Goal: Information Seeking & Learning: Learn about a topic

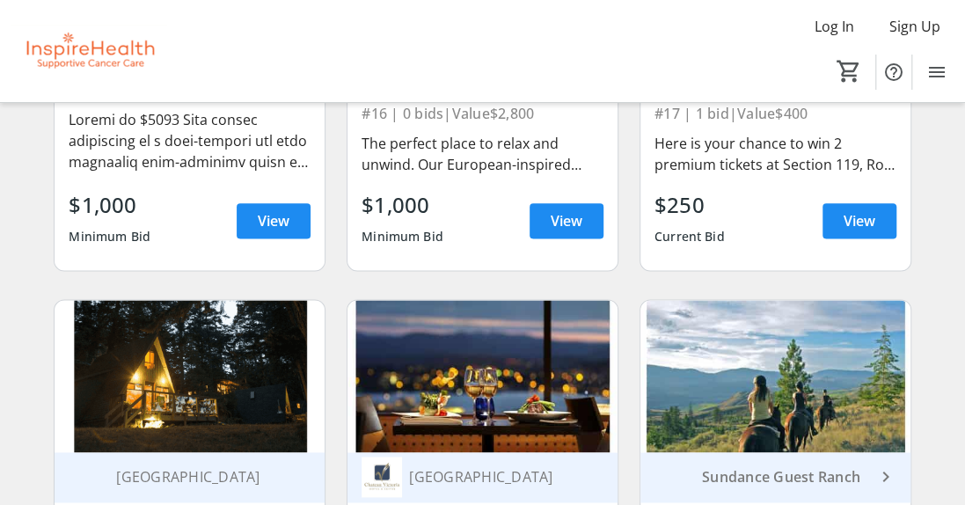
scroll to position [792, 0]
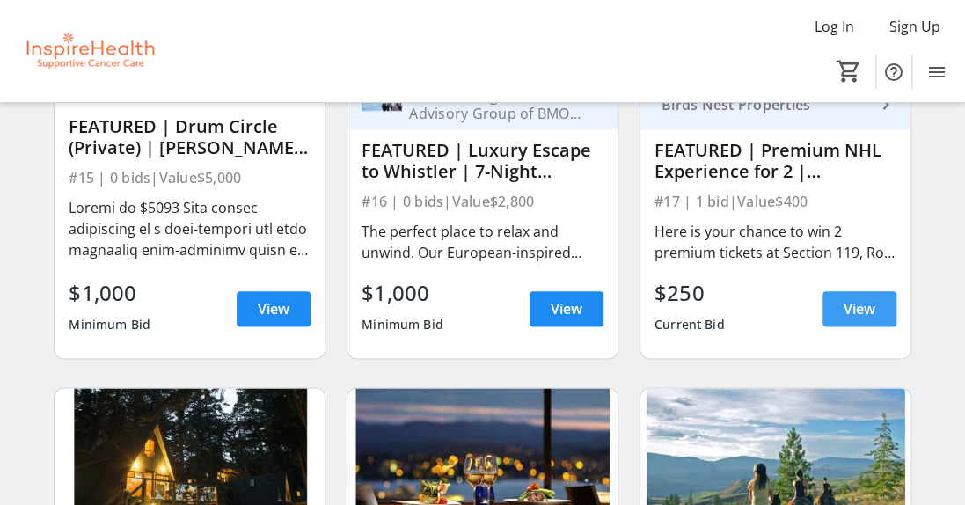
click at [870, 319] on span "View" at bounding box center [860, 308] width 32 height 21
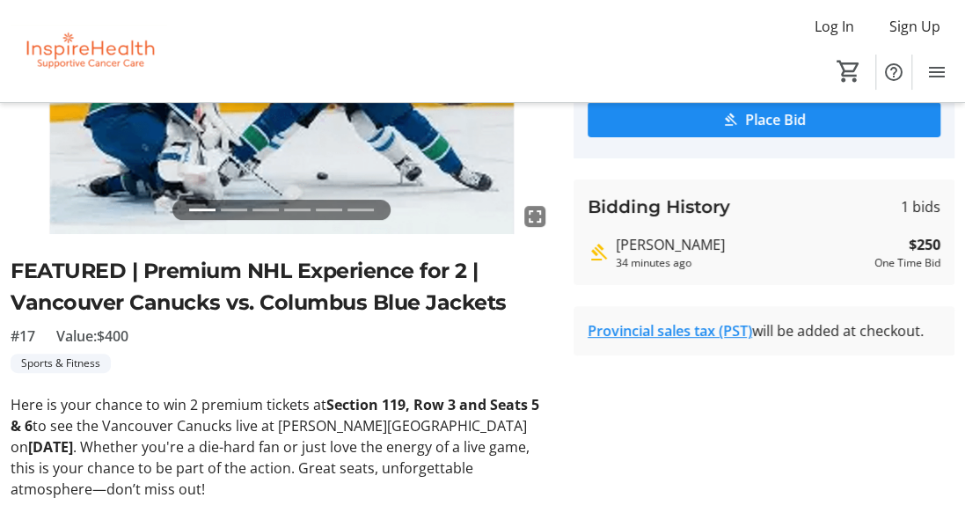
scroll to position [264, 0]
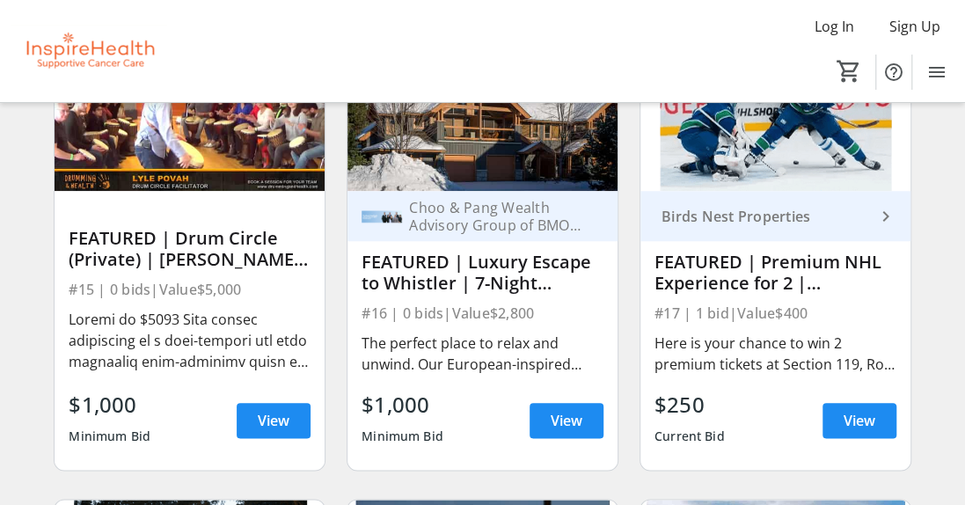
scroll to position [704, 0]
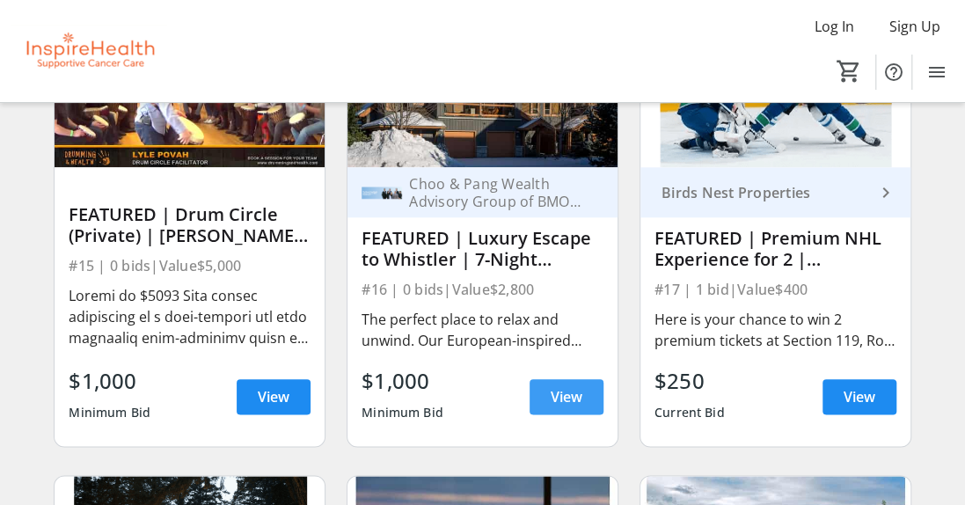
click at [554, 406] on span "View" at bounding box center [567, 396] width 32 height 21
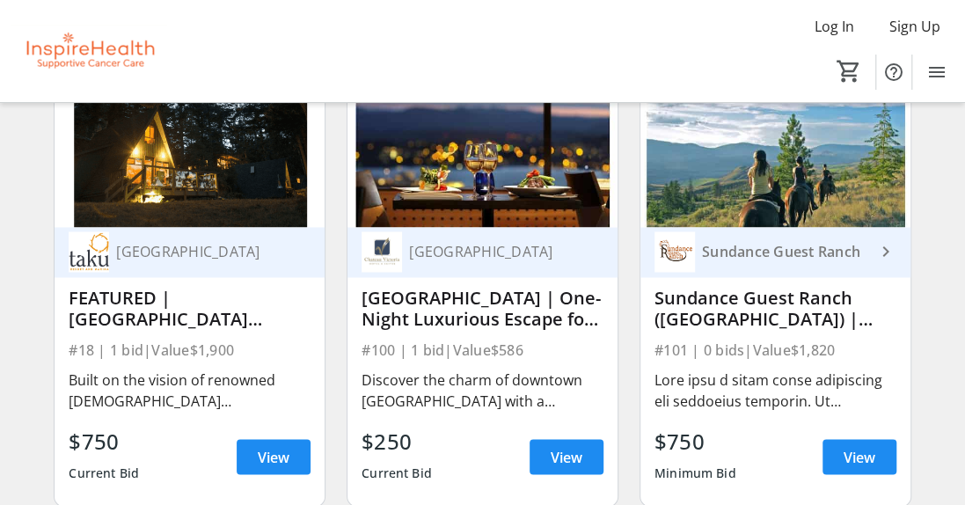
scroll to position [1144, 0]
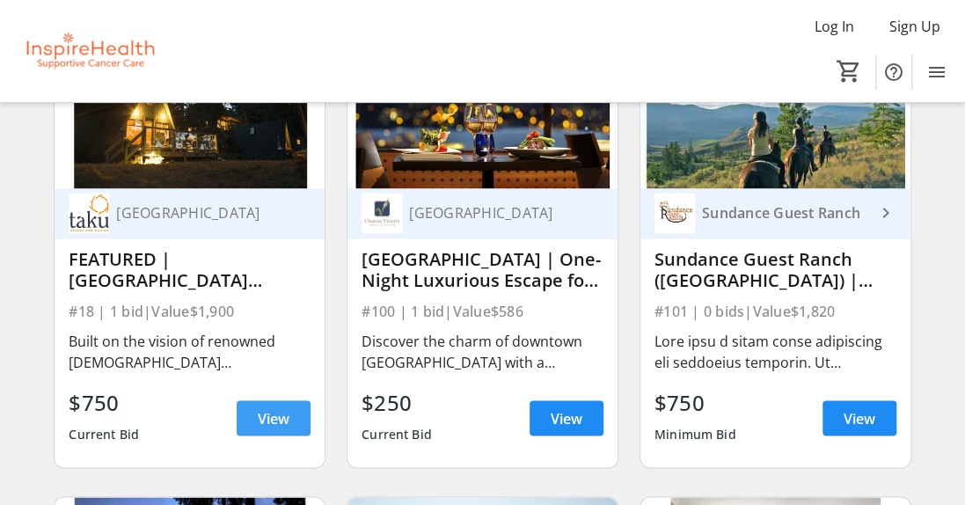
click at [267, 422] on span "View" at bounding box center [274, 417] width 32 height 21
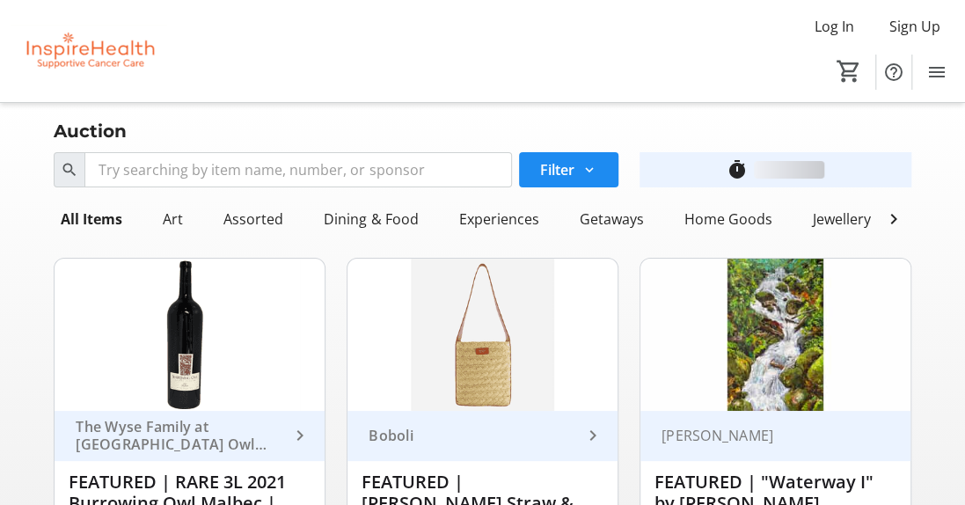
scroll to position [1144, 0]
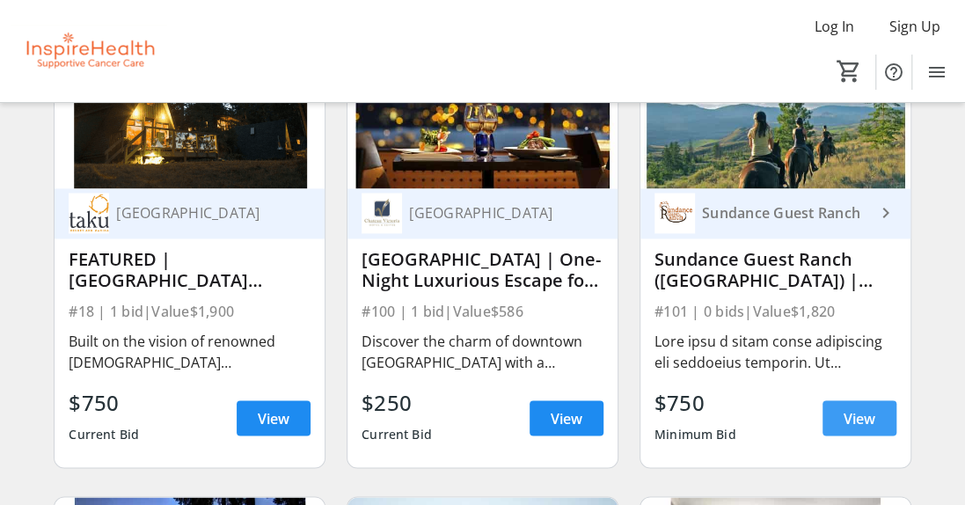
click at [871, 428] on span "View" at bounding box center [860, 417] width 32 height 21
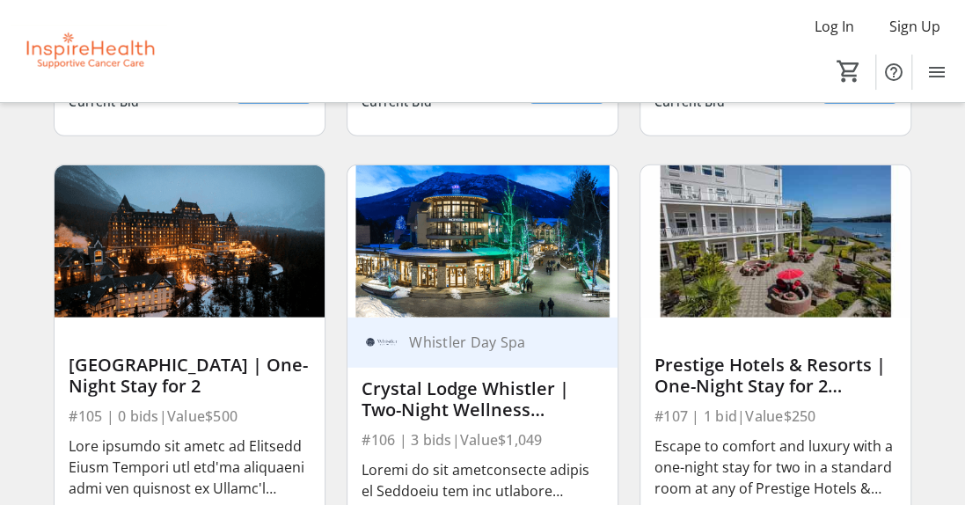
scroll to position [2024, 0]
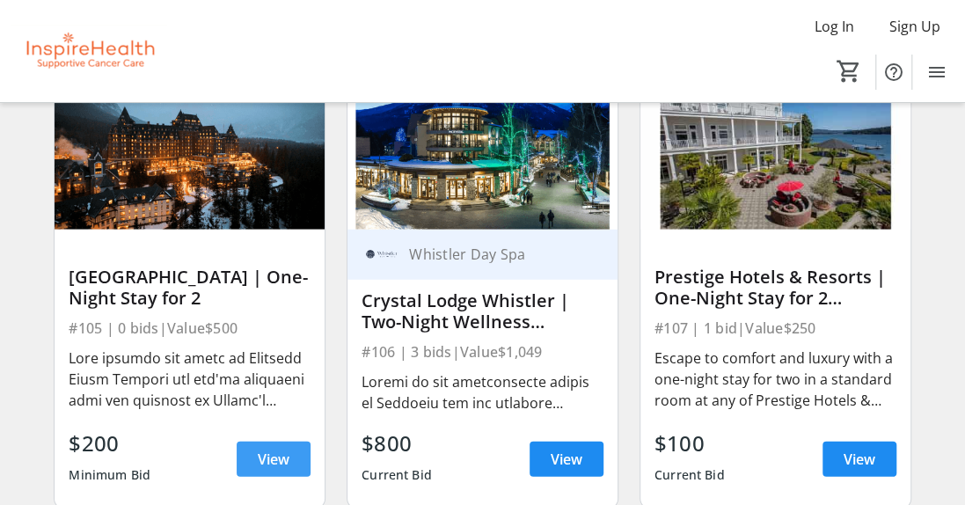
click at [260, 464] on span "View" at bounding box center [274, 459] width 32 height 21
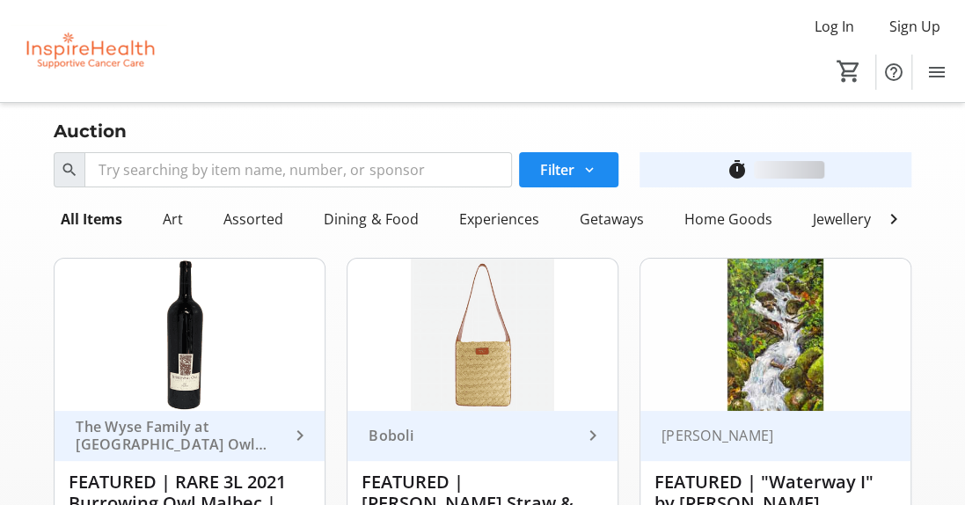
scroll to position [2024, 0]
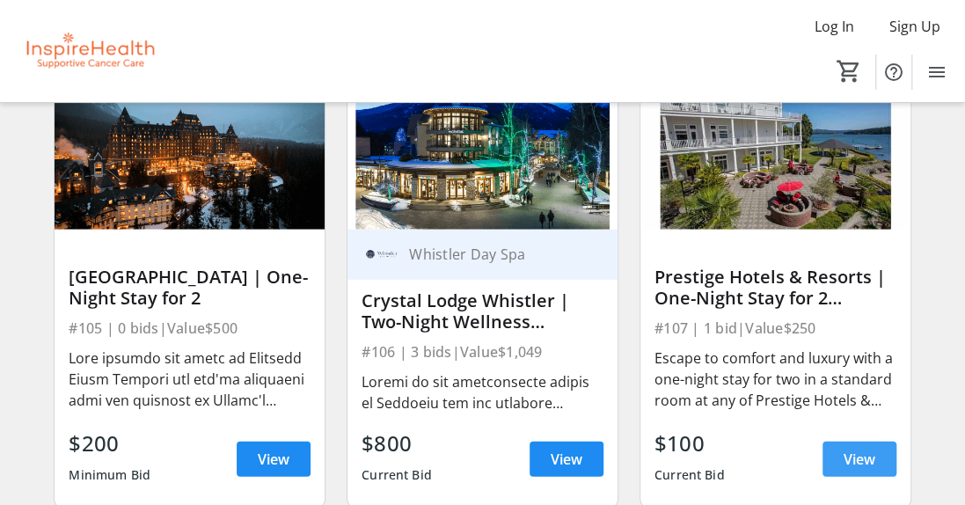
click at [867, 468] on span "View" at bounding box center [860, 459] width 32 height 21
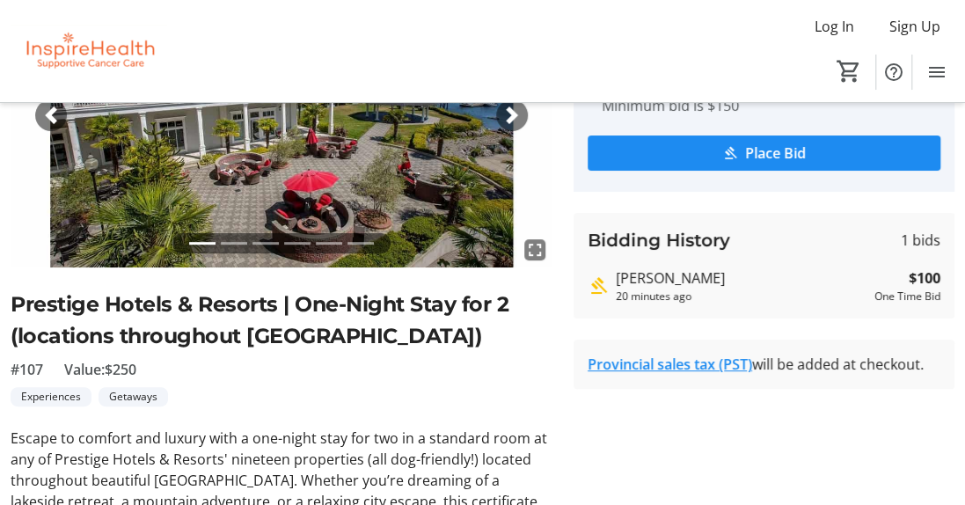
scroll to position [176, 0]
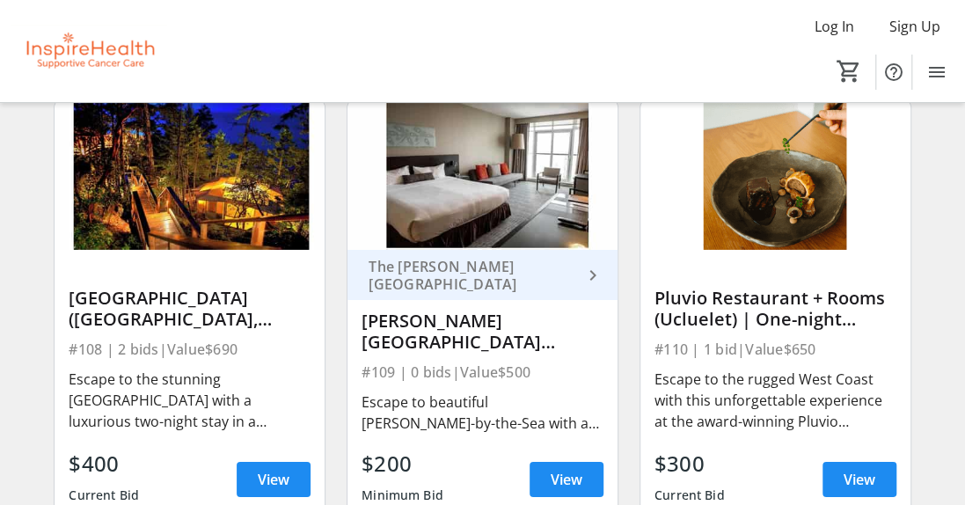
scroll to position [2552, 0]
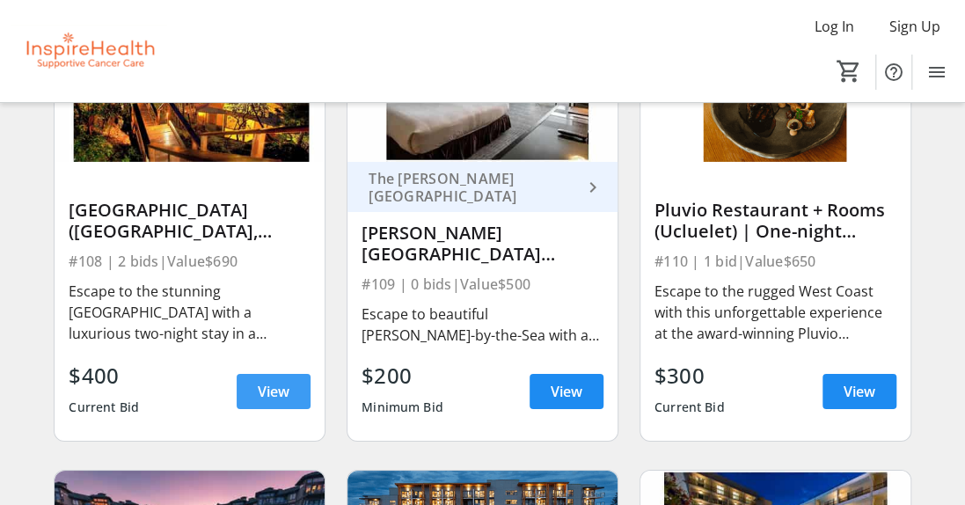
click at [266, 401] on span "View" at bounding box center [274, 391] width 32 height 21
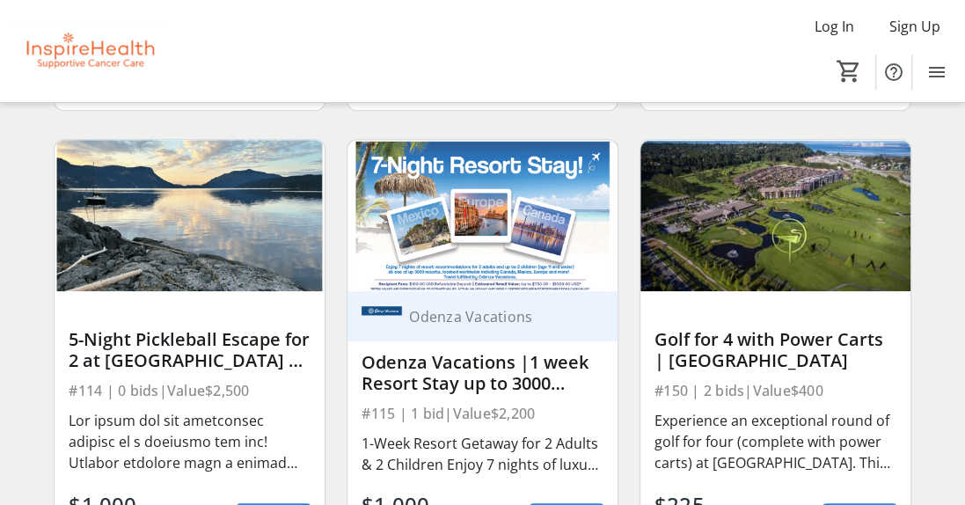
scroll to position [3431, 0]
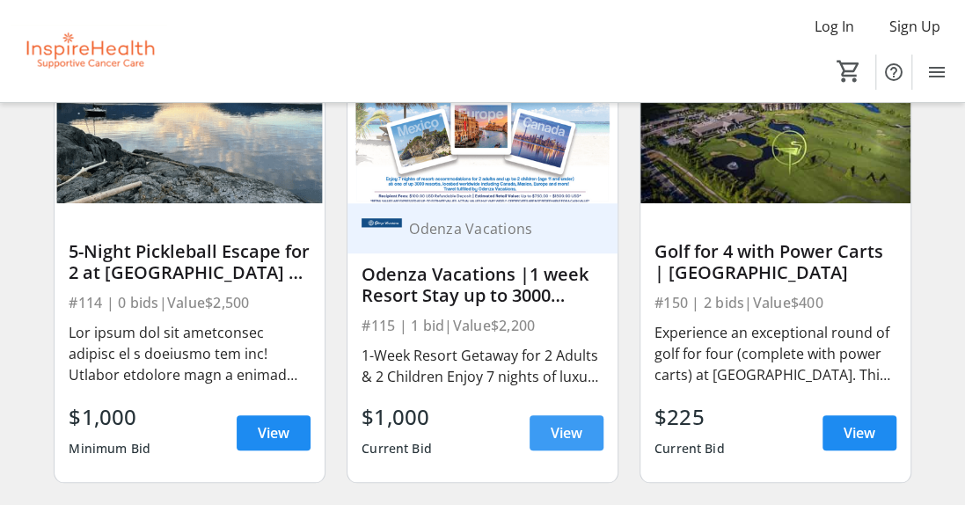
click at [551, 443] on span "View" at bounding box center [567, 432] width 32 height 21
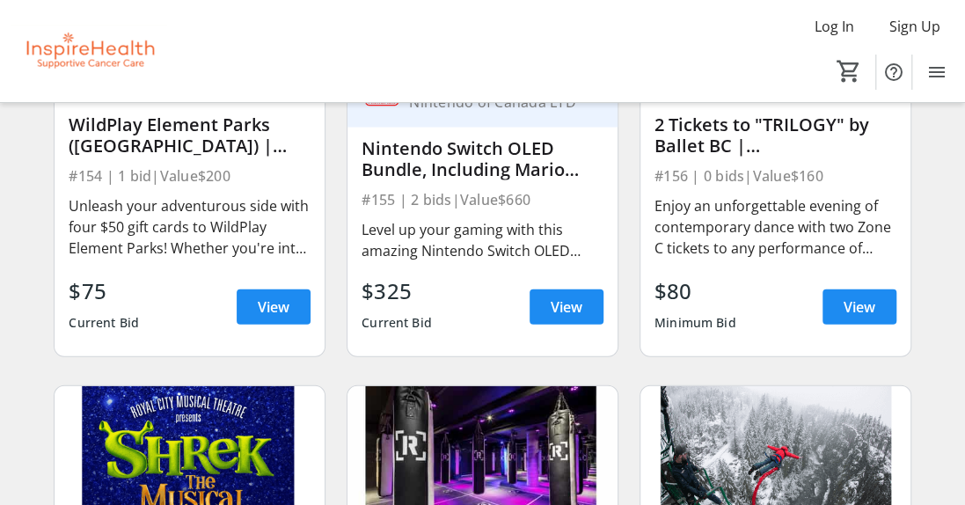
scroll to position [4487, 0]
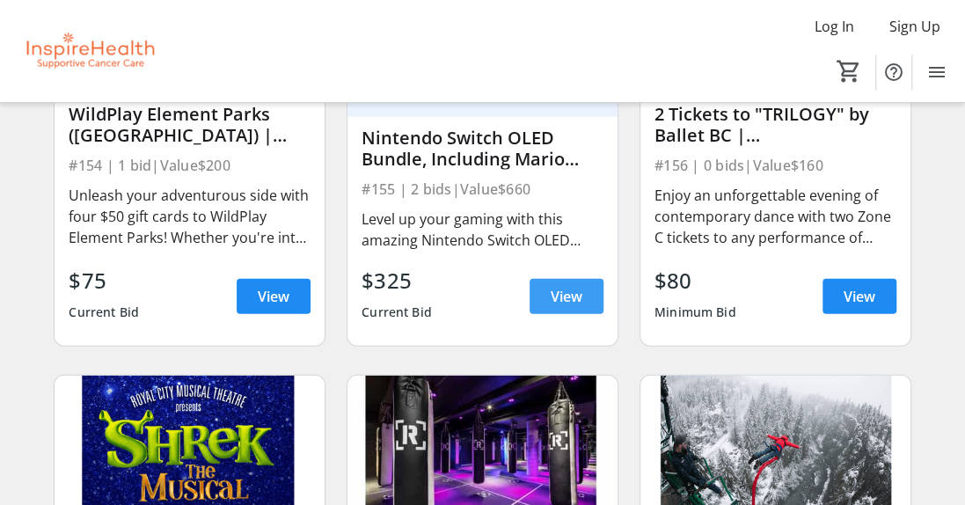
click at [558, 303] on span "View" at bounding box center [567, 296] width 32 height 21
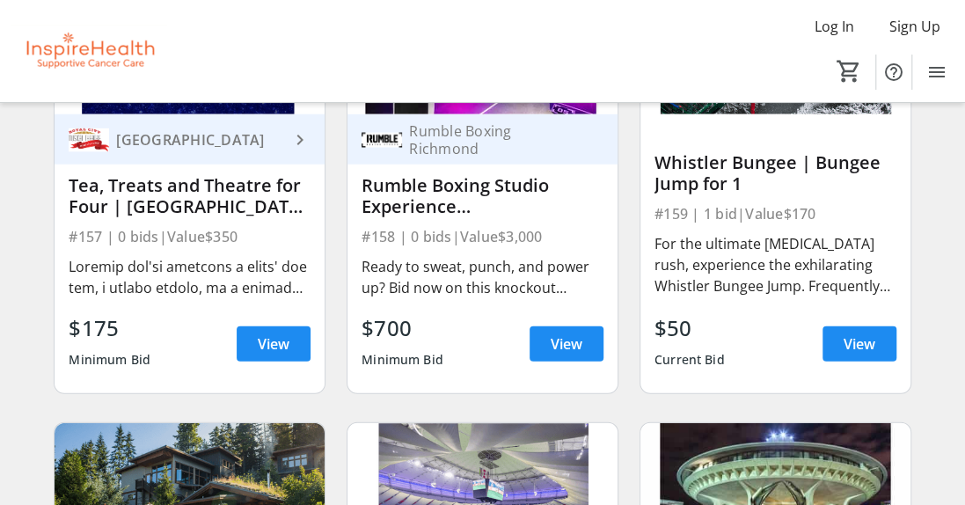
scroll to position [4927, 0]
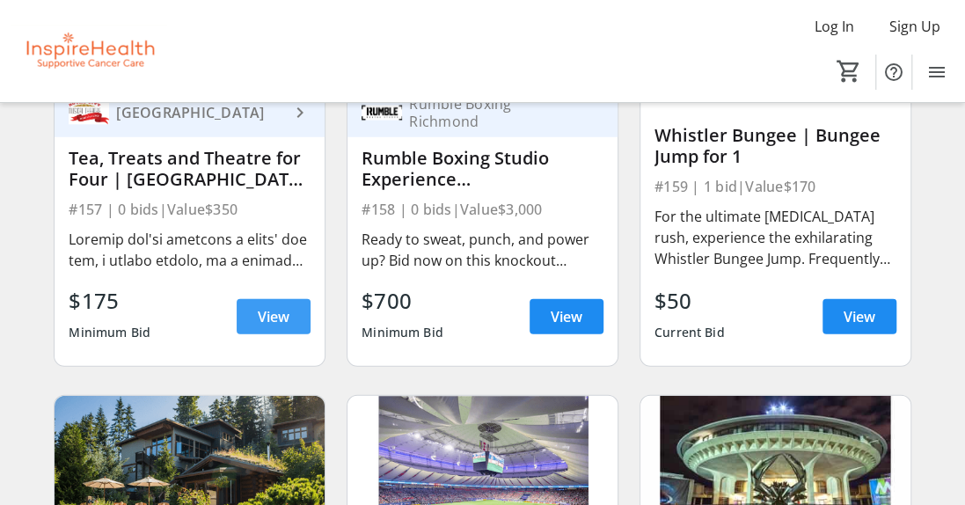
click at [264, 321] on span "View" at bounding box center [274, 316] width 32 height 21
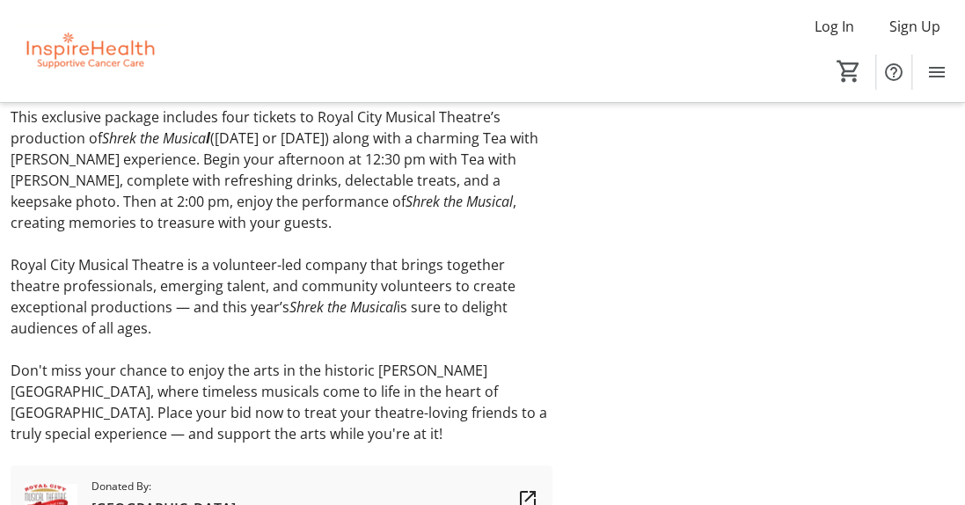
scroll to position [241, 0]
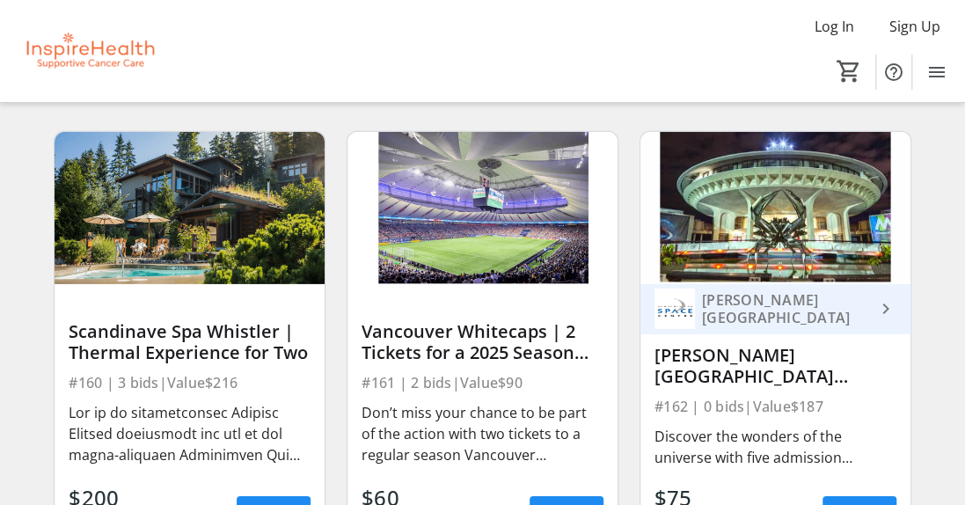
scroll to position [5279, 0]
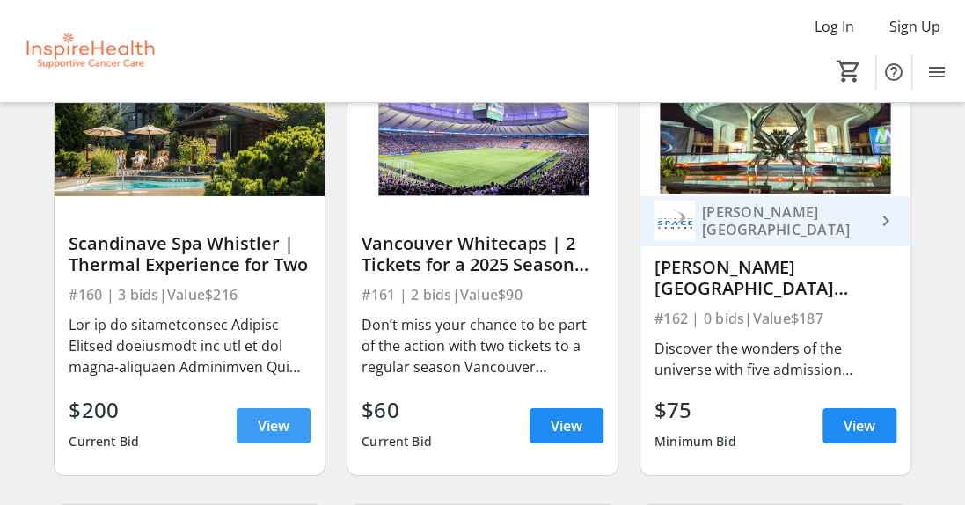
click at [267, 433] on span "View" at bounding box center [274, 425] width 32 height 21
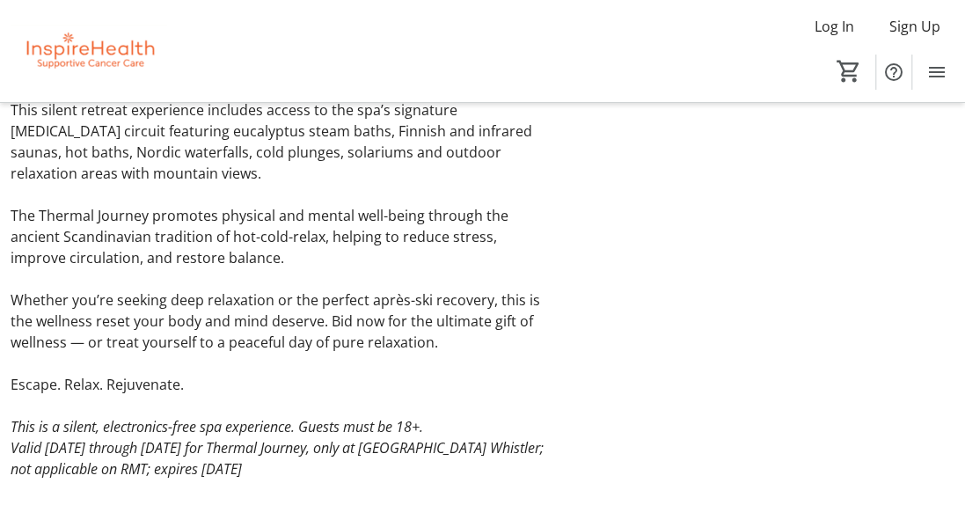
scroll to position [677, 0]
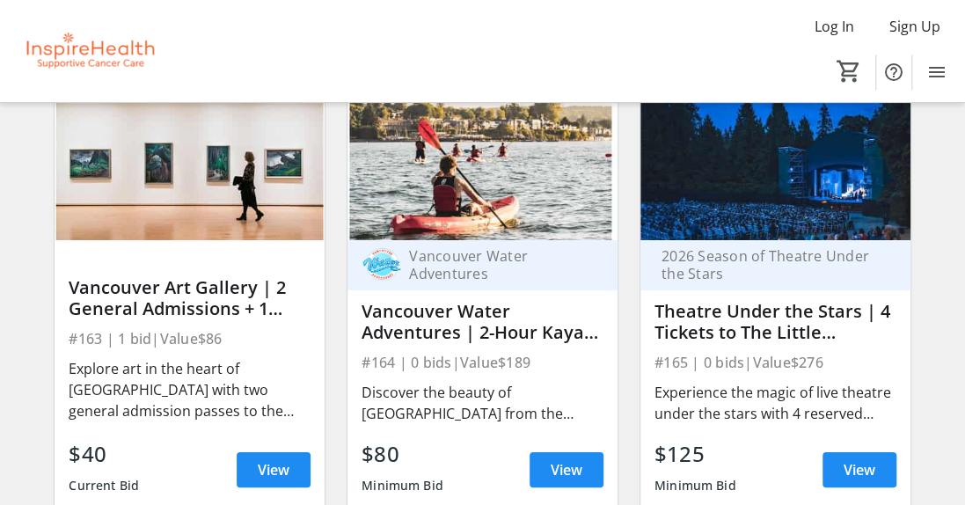
scroll to position [5719, 0]
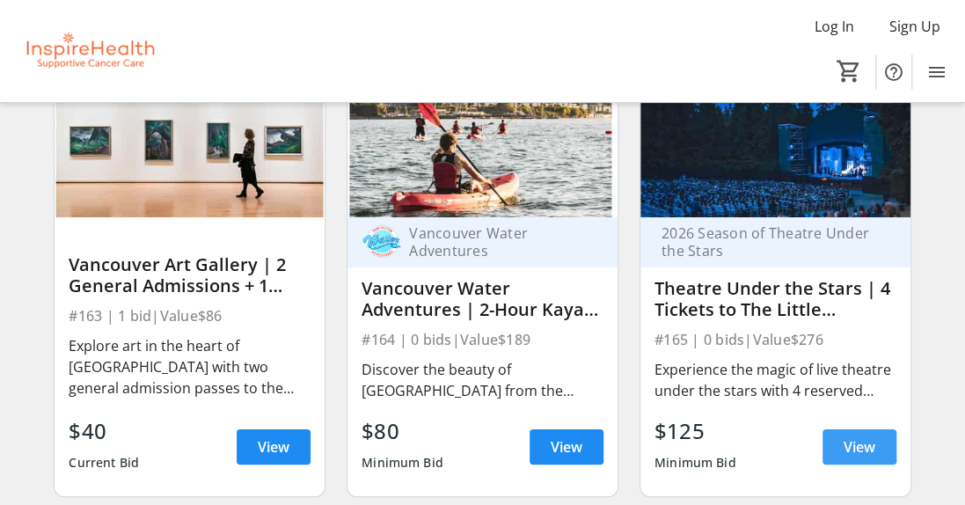
click at [844, 456] on span "View" at bounding box center [860, 446] width 32 height 21
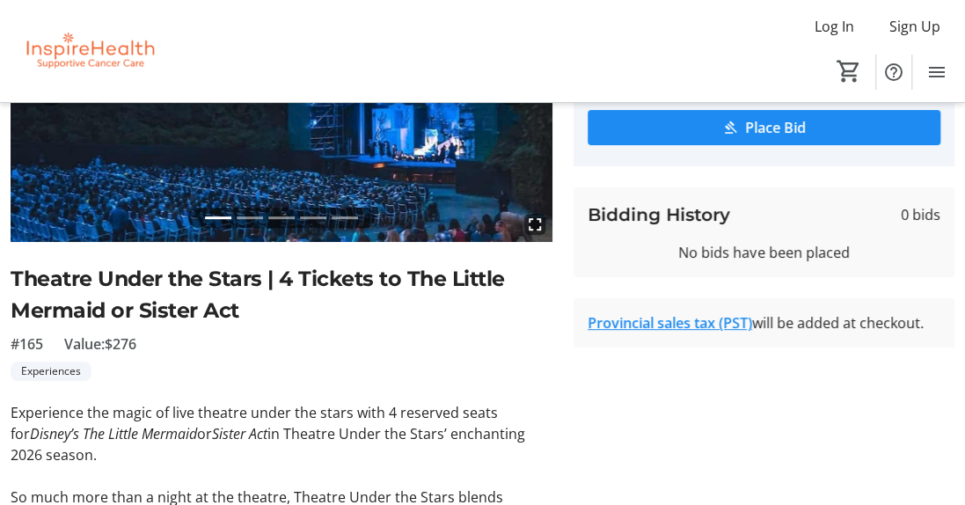
scroll to position [264, 0]
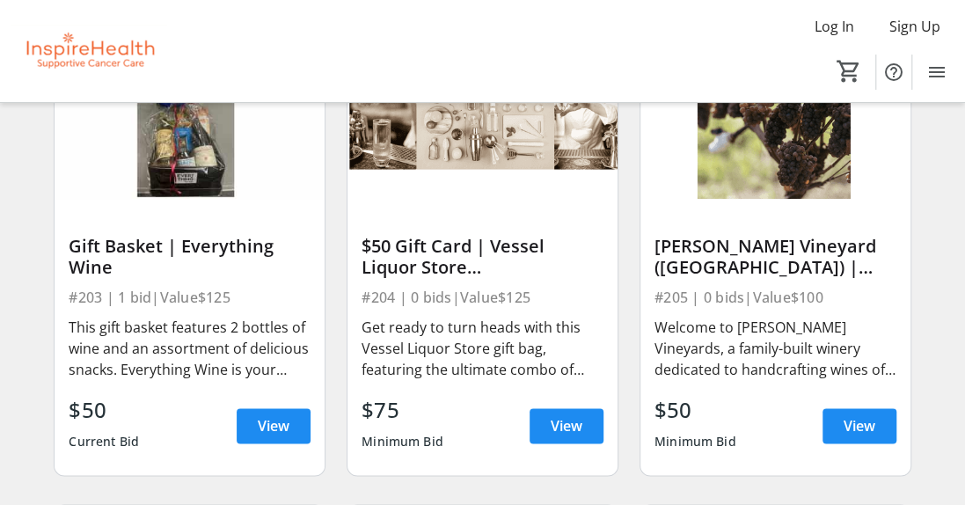
scroll to position [6687, 0]
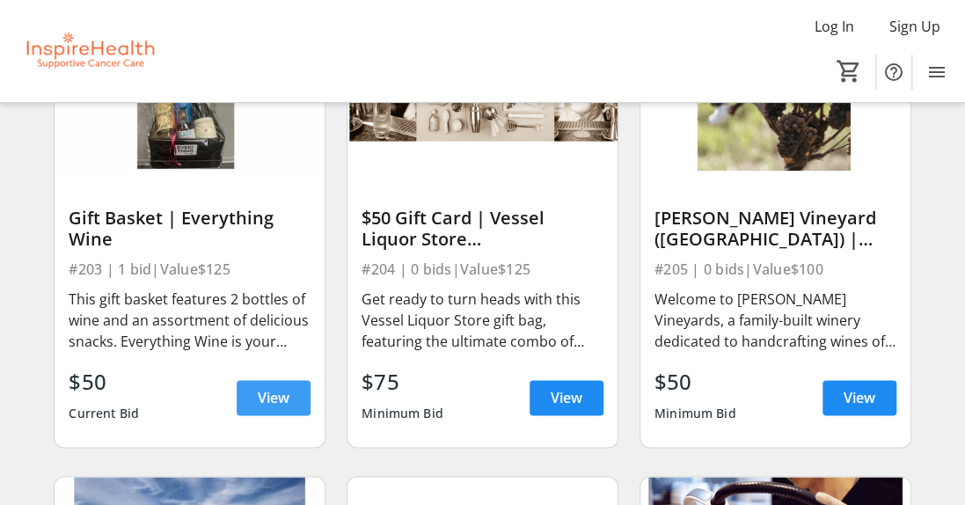
click at [264, 406] on span "View" at bounding box center [274, 397] width 32 height 21
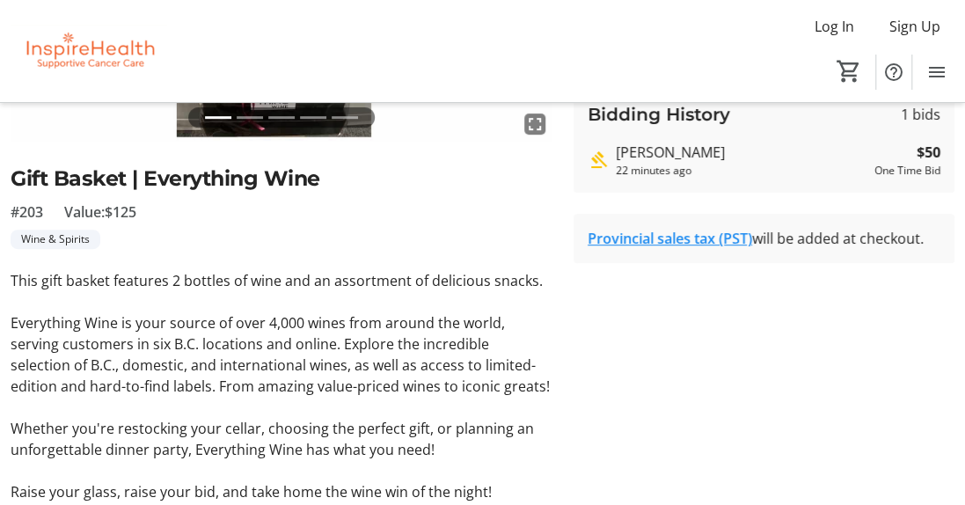
scroll to position [216, 0]
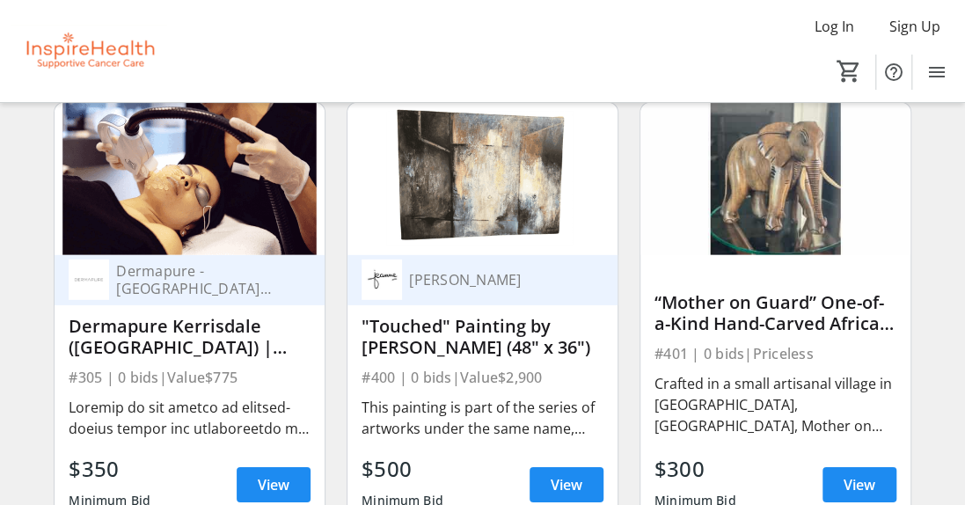
scroll to position [8007, 0]
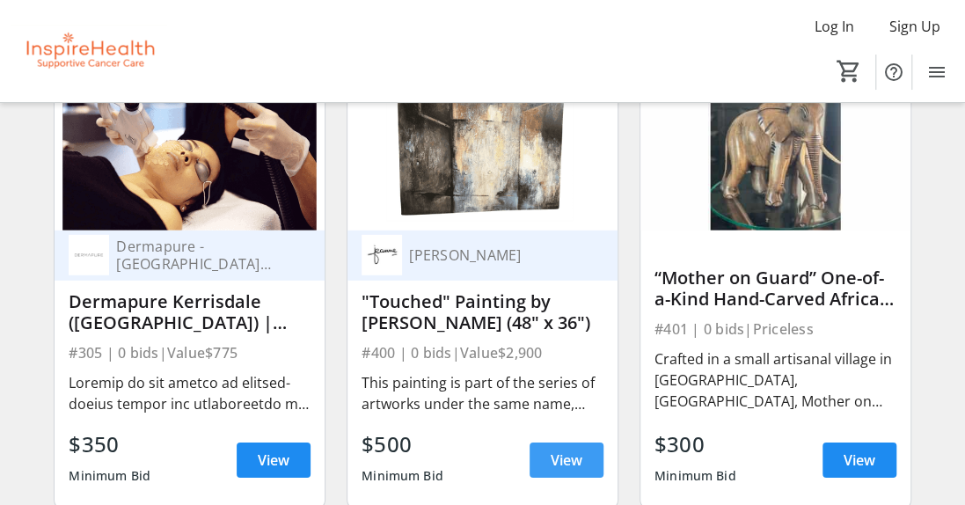
click at [571, 466] on span "View" at bounding box center [567, 460] width 32 height 21
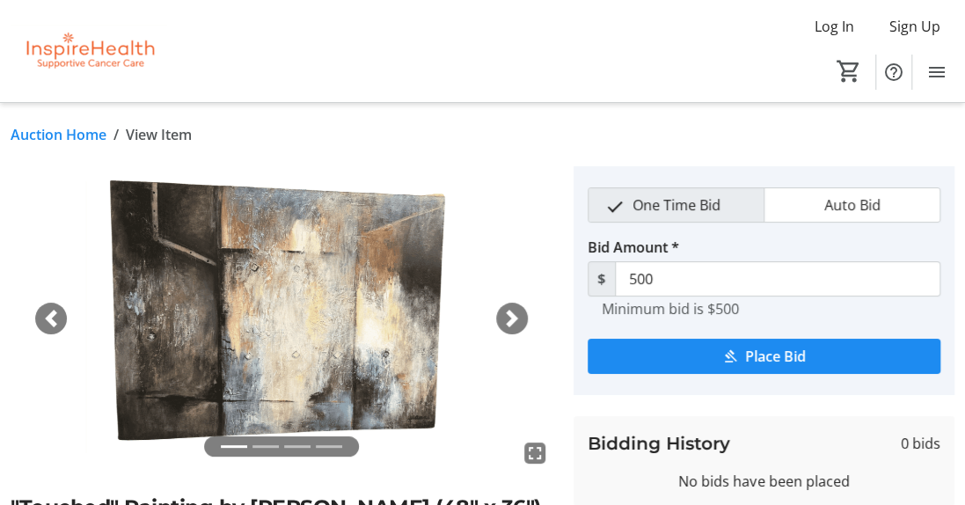
click at [507, 314] on span "button" at bounding box center [512, 319] width 18 height 18
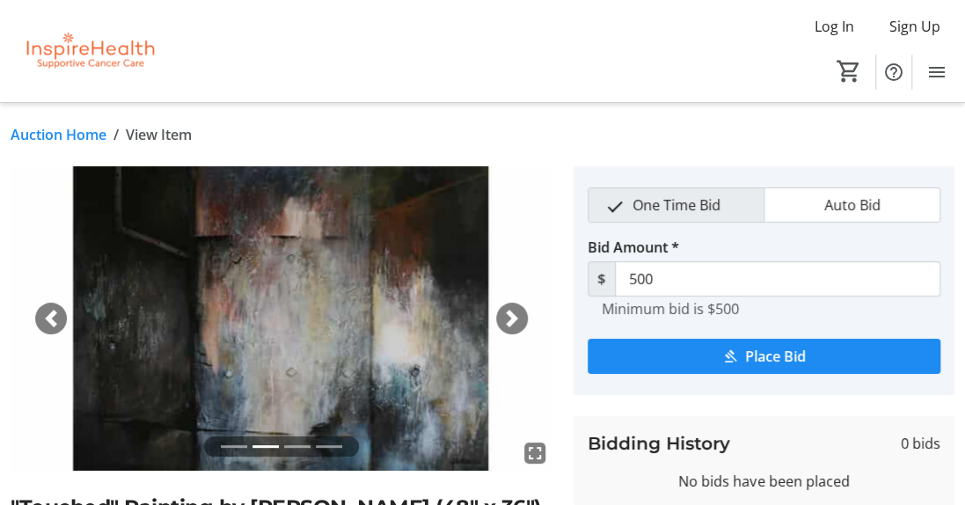
click at [511, 315] on span "button" at bounding box center [512, 319] width 18 height 18
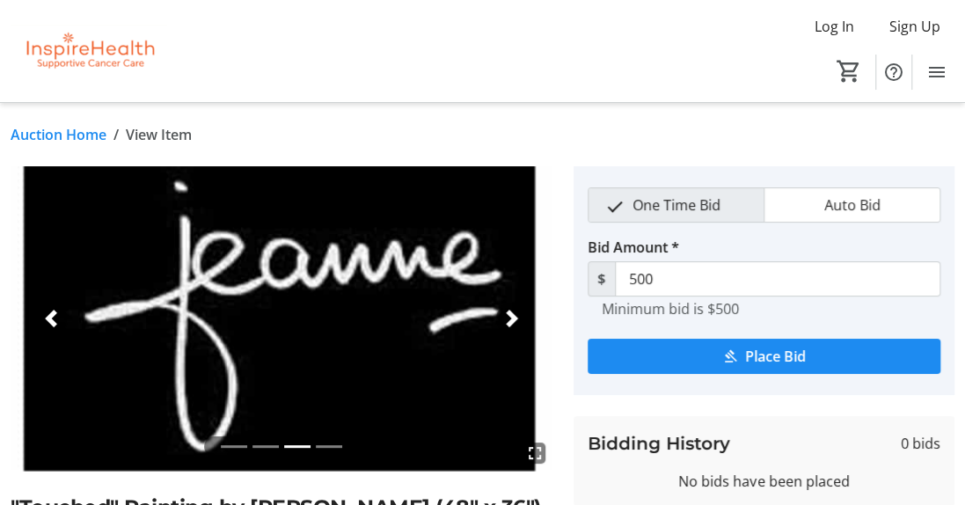
click at [512, 319] on span "button" at bounding box center [512, 319] width 18 height 18
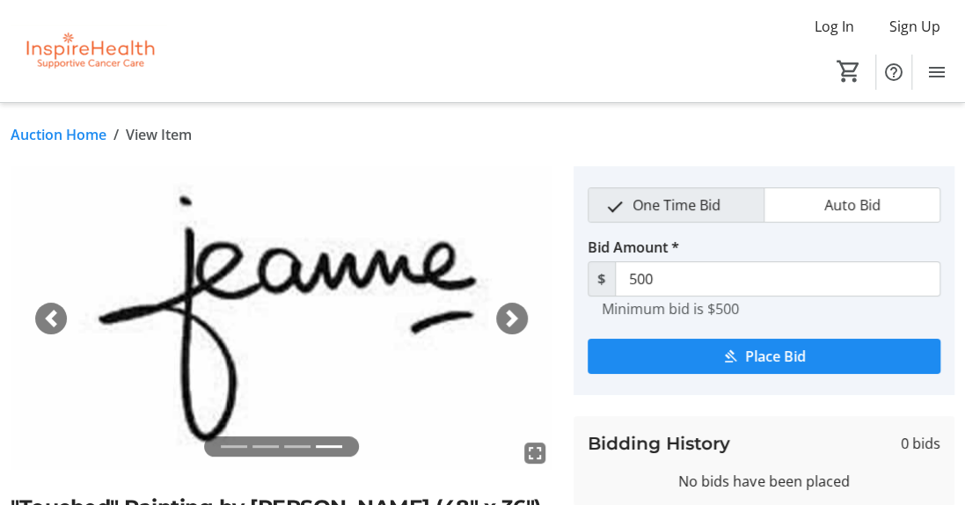
click at [512, 319] on span "button" at bounding box center [512, 319] width 18 height 18
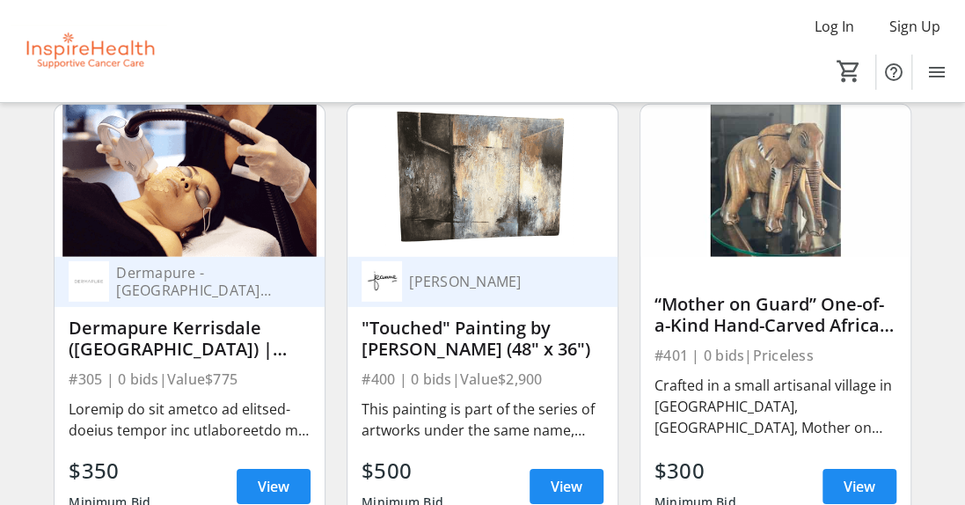
scroll to position [8007, 0]
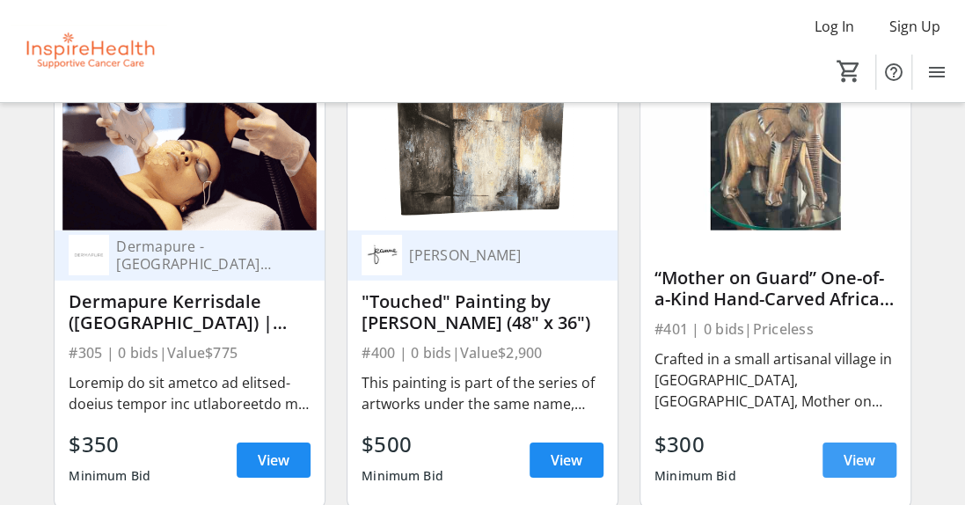
click at [844, 470] on span "View" at bounding box center [860, 460] width 32 height 21
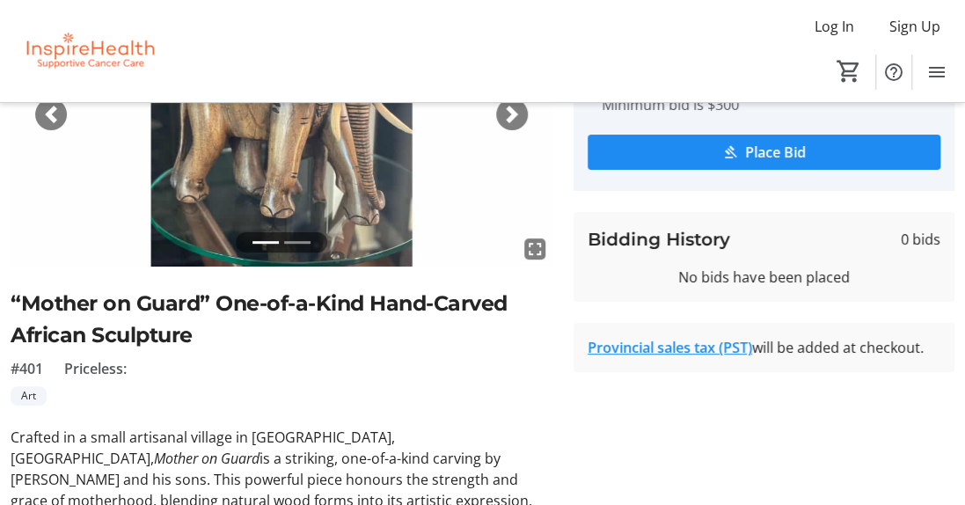
scroll to position [202, 0]
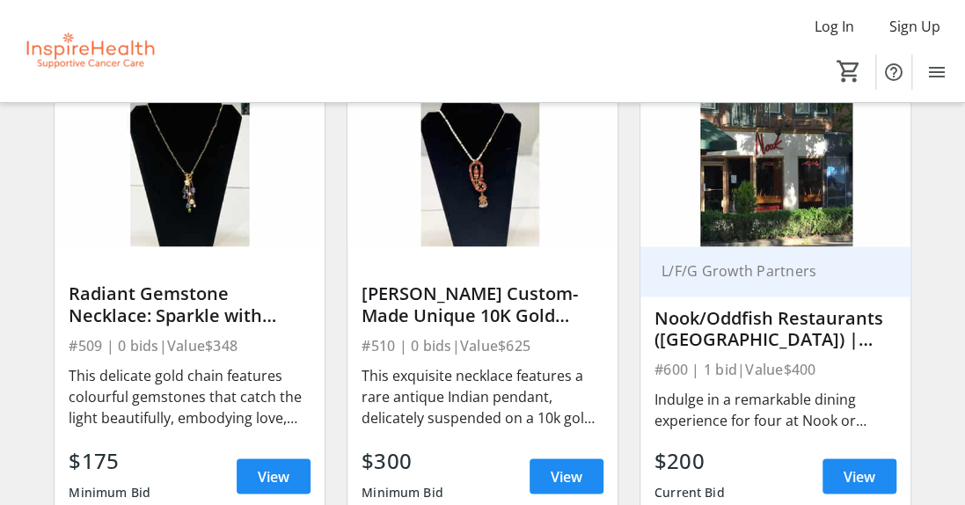
scroll to position [9854, 0]
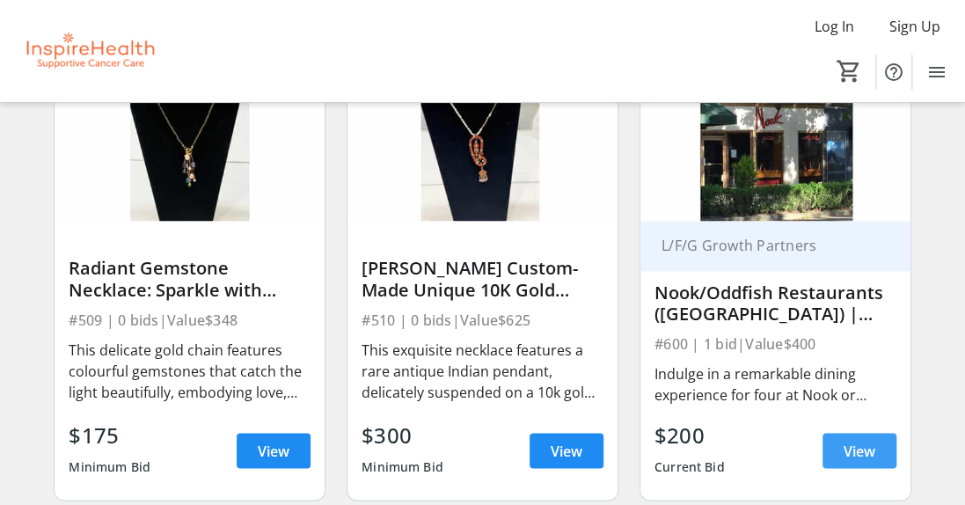
click at [857, 458] on span "View" at bounding box center [860, 450] width 32 height 21
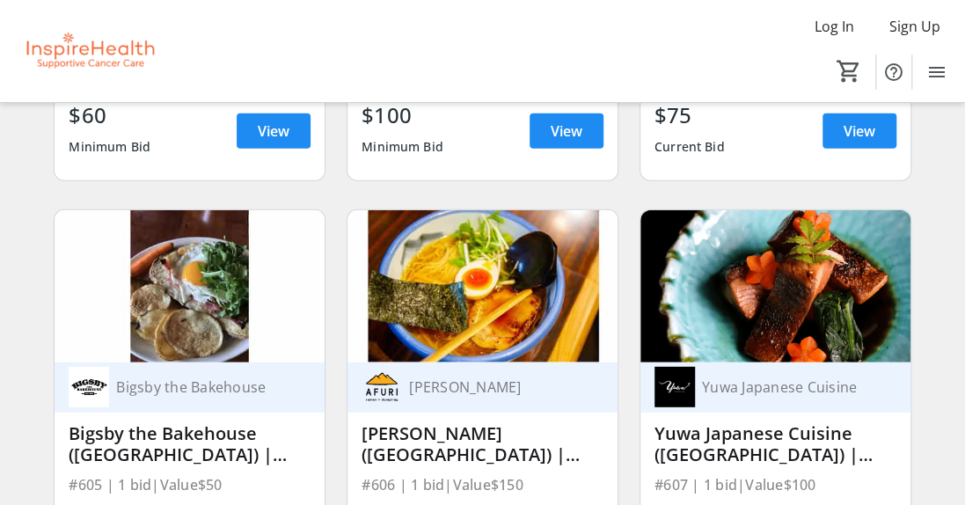
scroll to position [10734, 0]
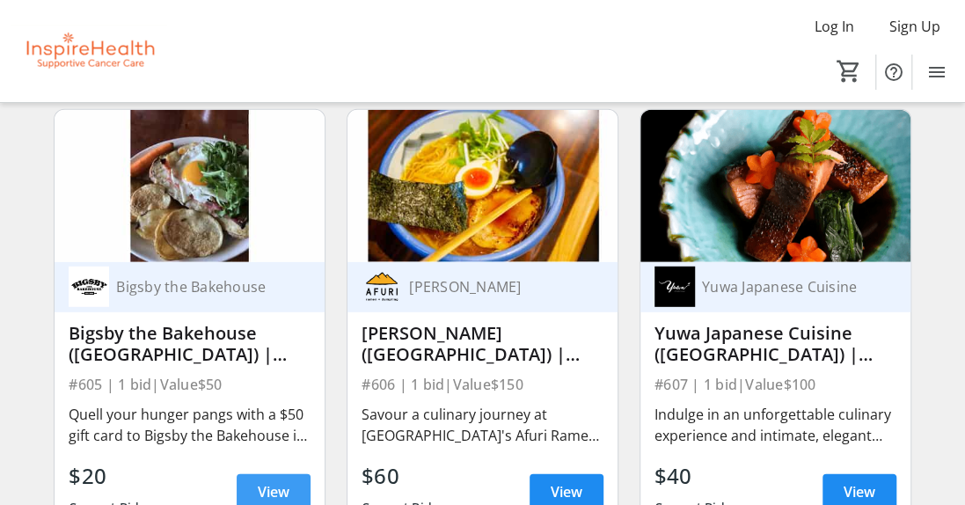
click at [269, 487] on span "View" at bounding box center [274, 491] width 32 height 21
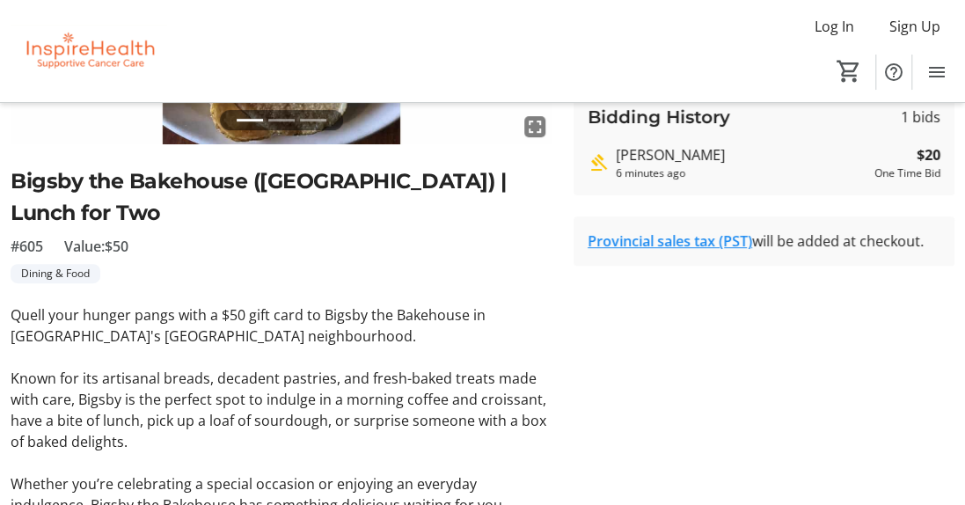
scroll to position [352, 0]
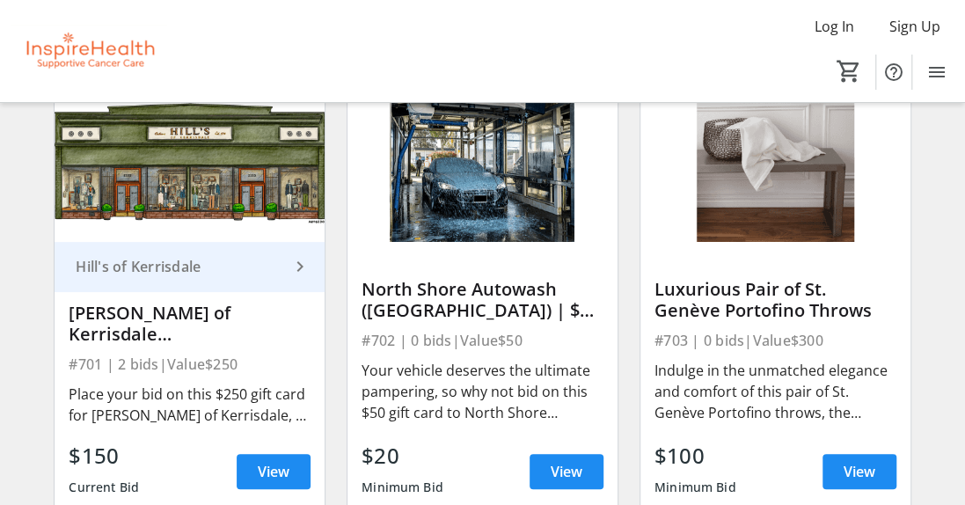
scroll to position [11702, 0]
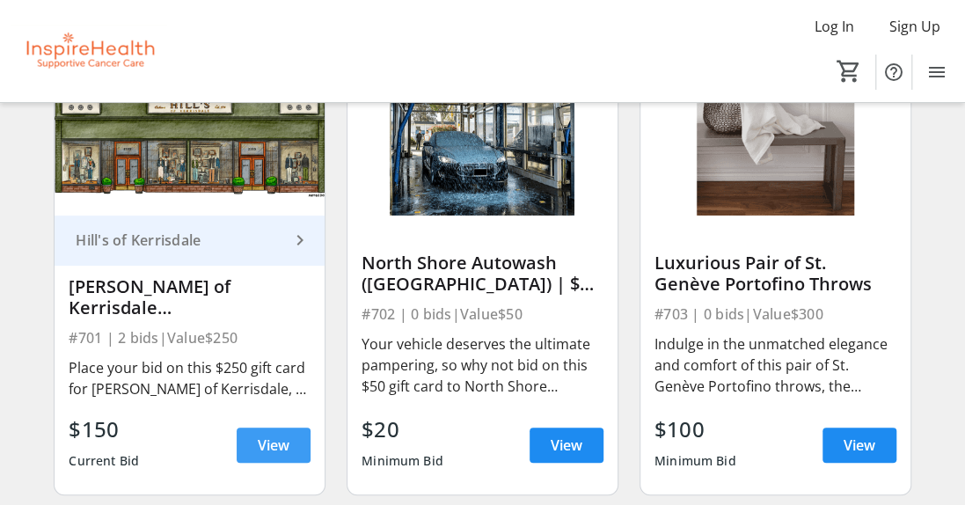
click at [252, 449] on span at bounding box center [274, 445] width 74 height 42
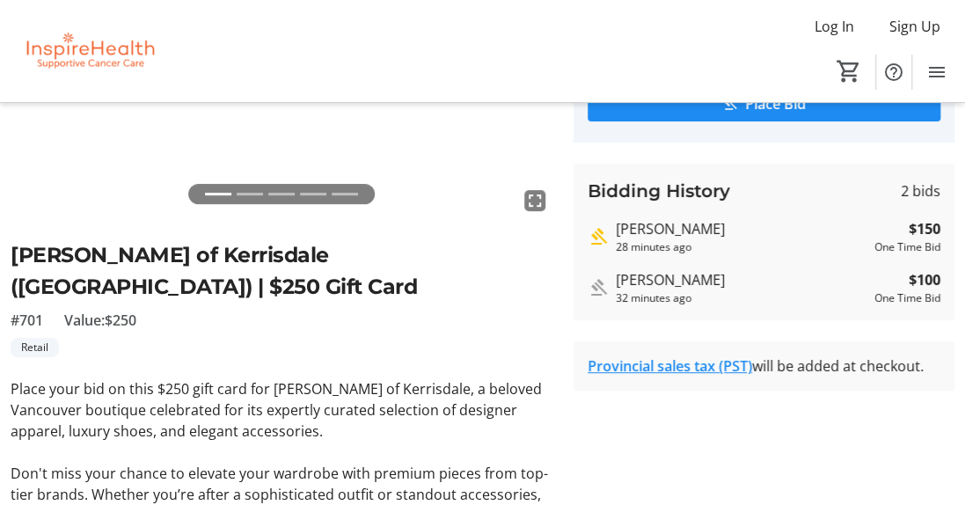
scroll to position [264, 0]
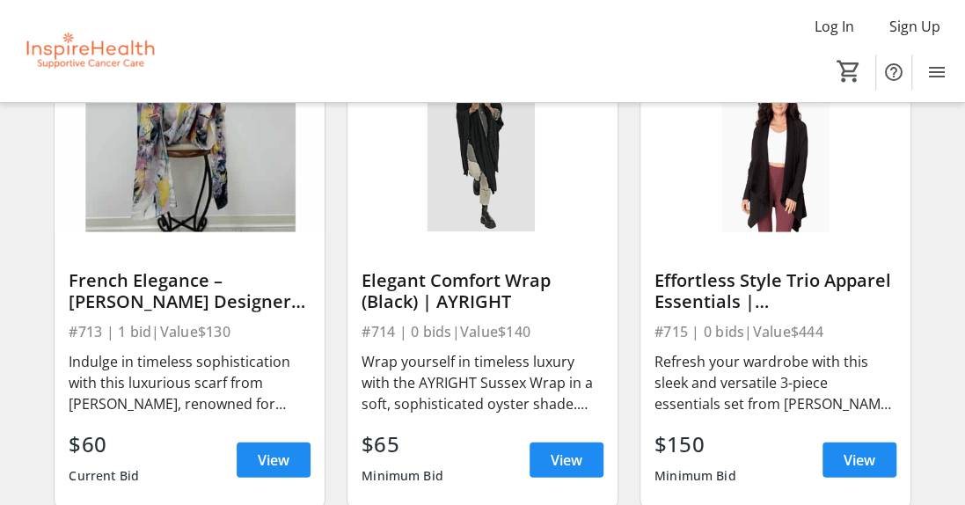
scroll to position [13550, 0]
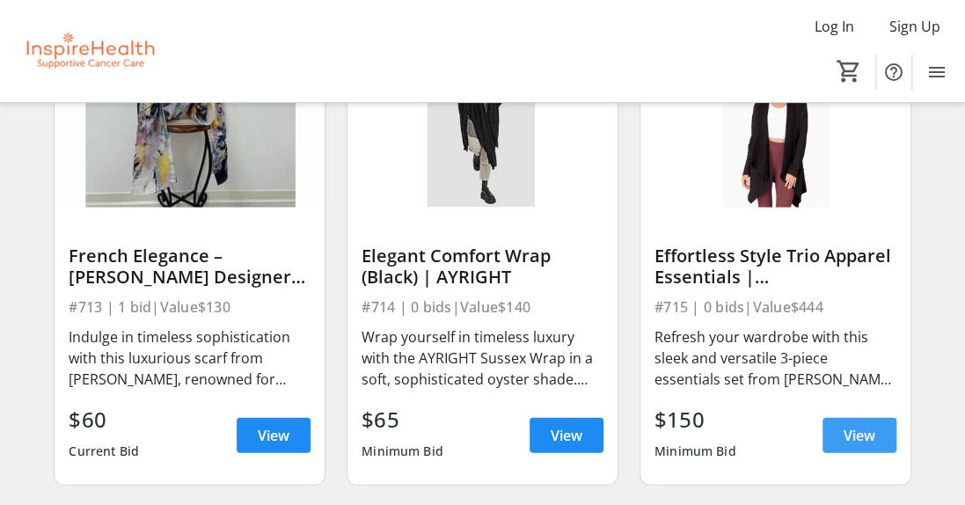
click at [857, 436] on span "View" at bounding box center [860, 435] width 32 height 21
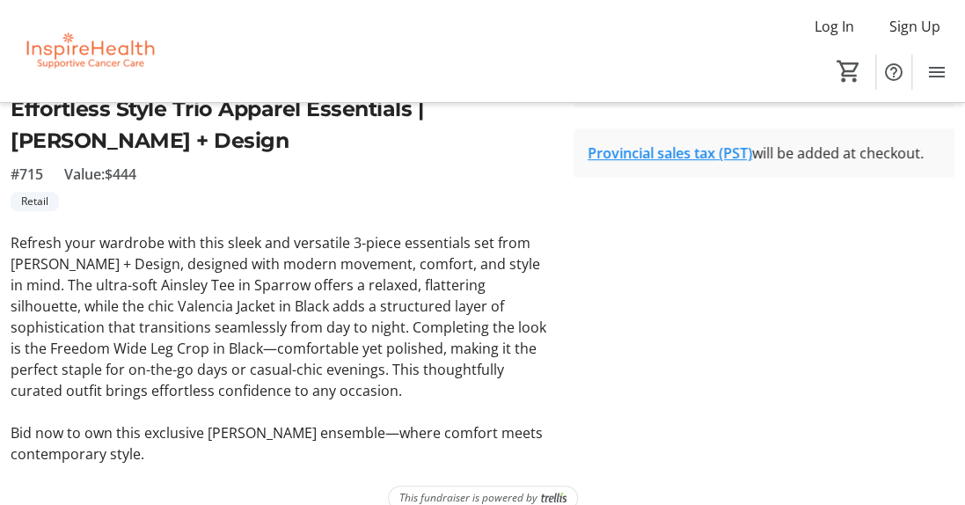
scroll to position [424, 0]
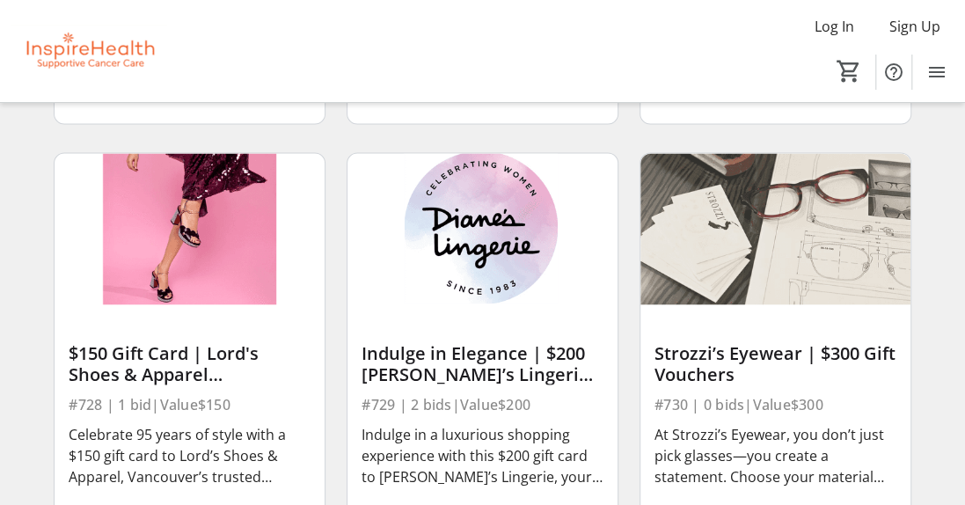
scroll to position [15837, 0]
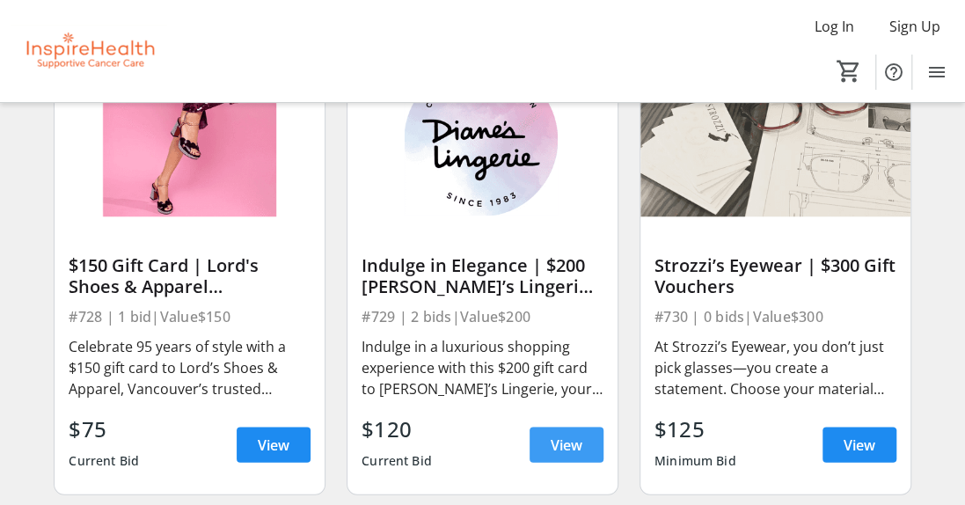
click at [563, 443] on span "View" at bounding box center [567, 444] width 32 height 21
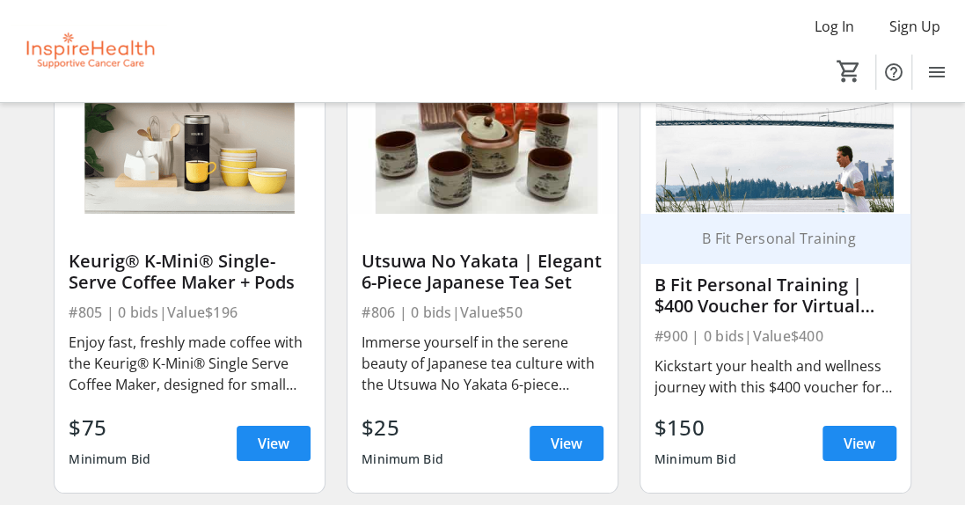
scroll to position [17245, 0]
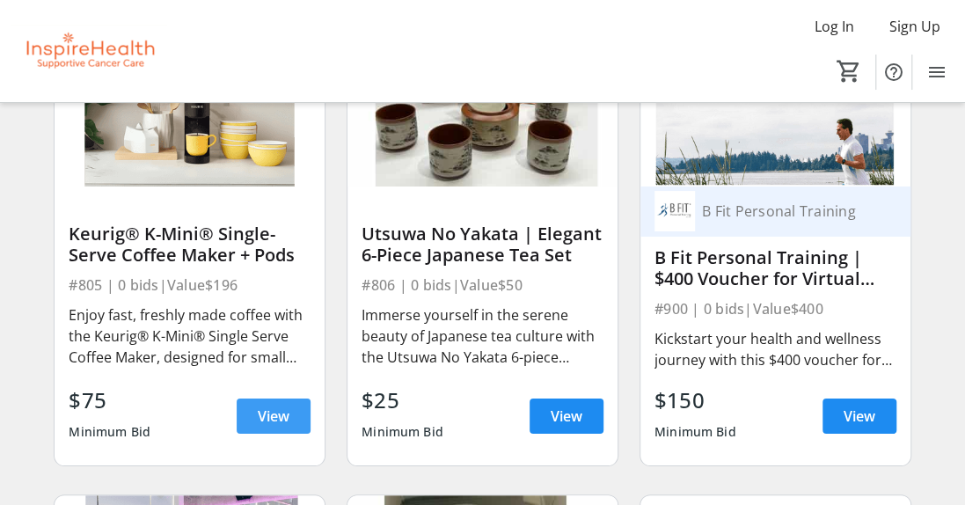
click at [279, 411] on span "View" at bounding box center [274, 416] width 32 height 21
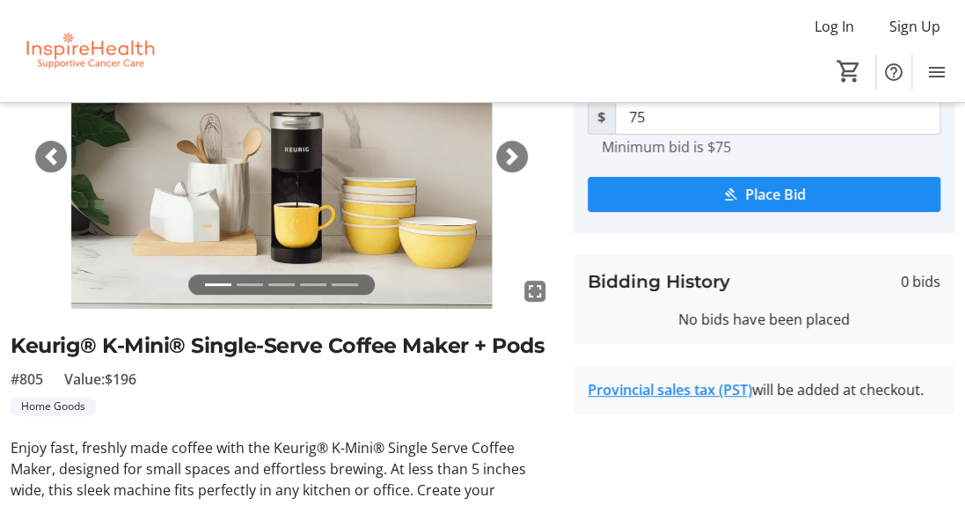
scroll to position [132, 0]
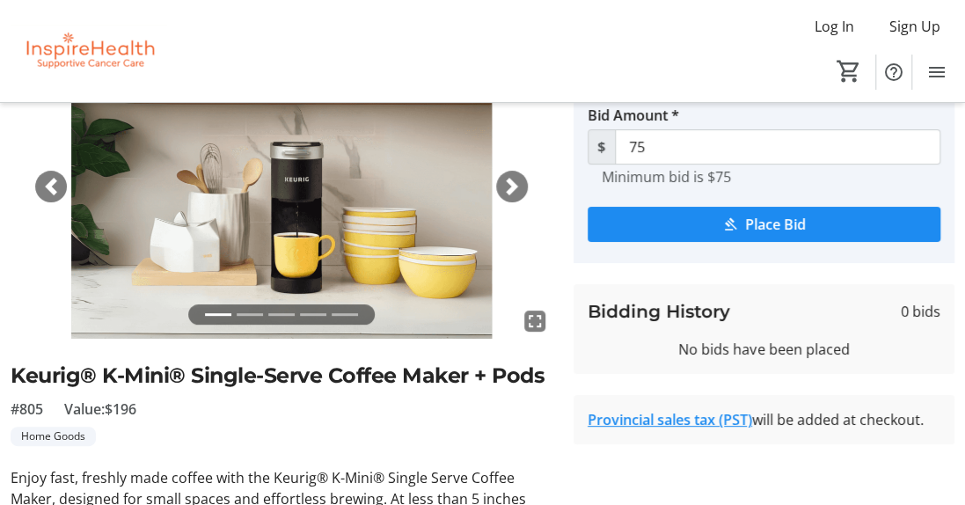
click at [512, 182] on span "button" at bounding box center [512, 187] width 18 height 18
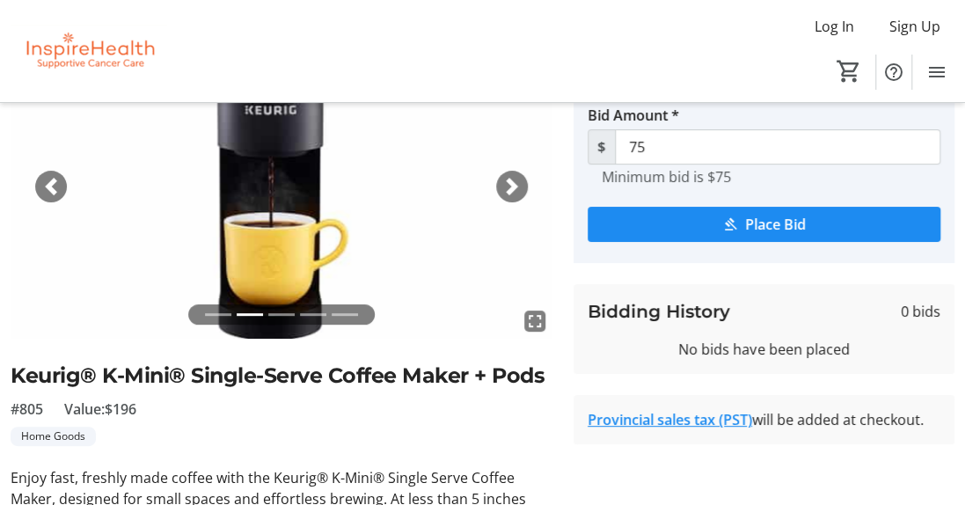
click at [512, 182] on span "button" at bounding box center [512, 187] width 18 height 18
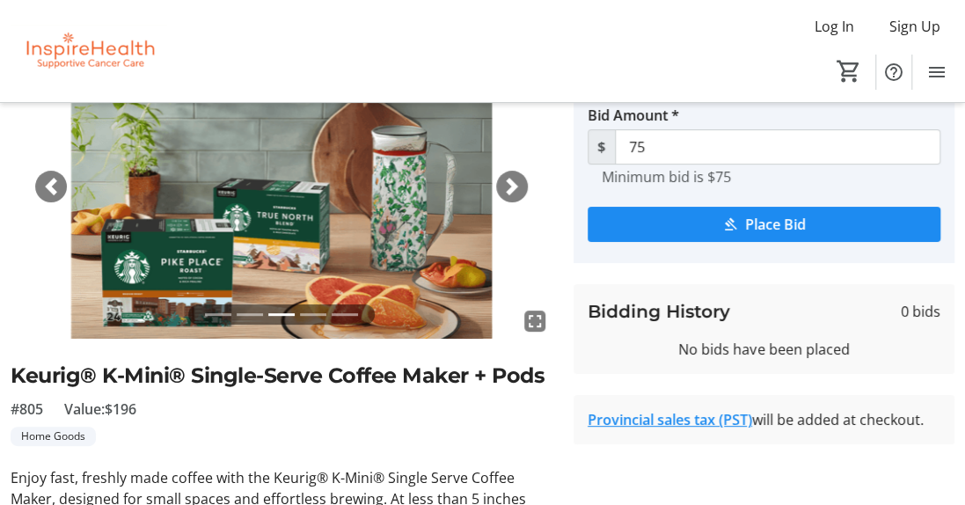
click at [512, 182] on span "button" at bounding box center [512, 187] width 18 height 18
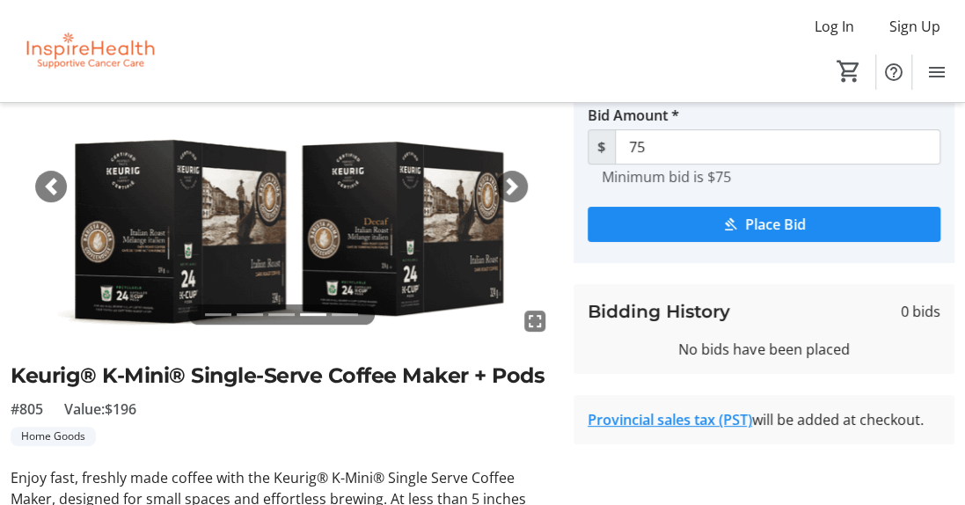
click at [512, 182] on span "button" at bounding box center [512, 187] width 18 height 18
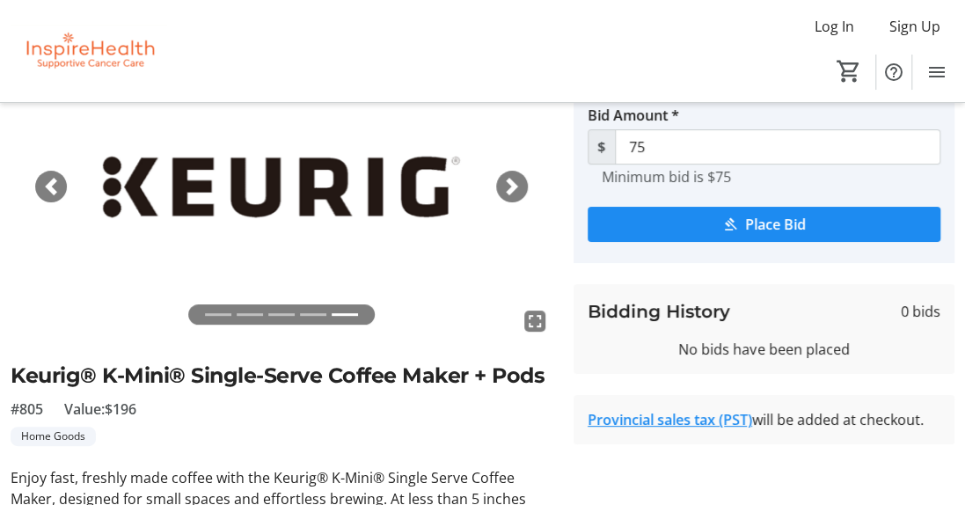
click at [512, 182] on span "button" at bounding box center [512, 187] width 18 height 18
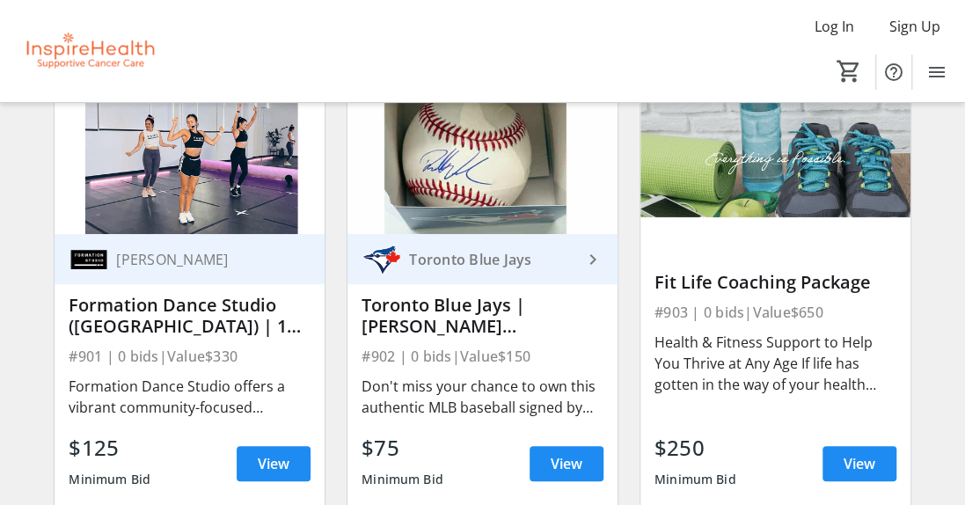
scroll to position [17685, 0]
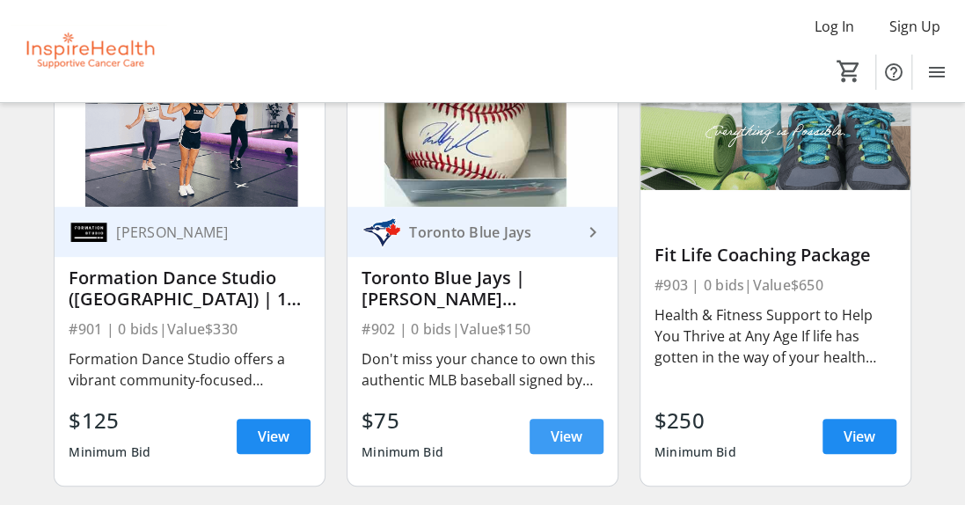
click at [554, 433] on span "View" at bounding box center [567, 436] width 32 height 21
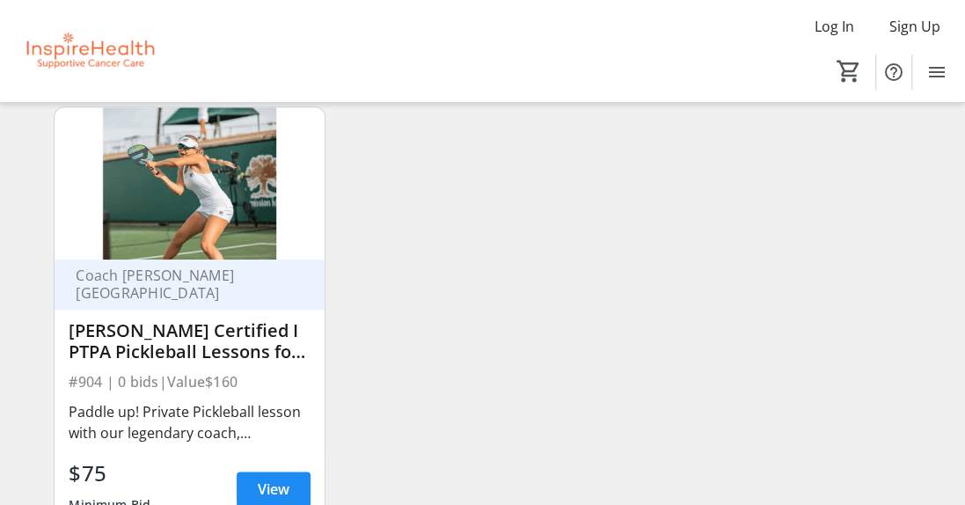
scroll to position [17916, 0]
